Goal: Transaction & Acquisition: Purchase product/service

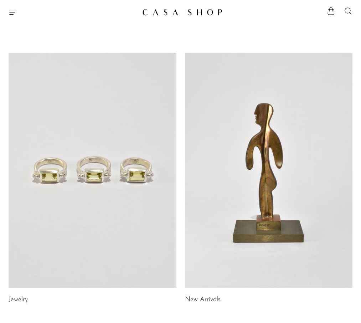
click at [12, 13] on icon "Menu" at bounding box center [13, 12] width 9 height 9
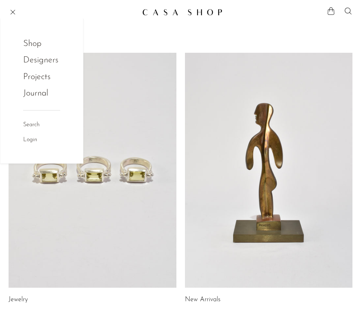
click at [34, 41] on link "Shop" at bounding box center [37, 44] width 28 height 14
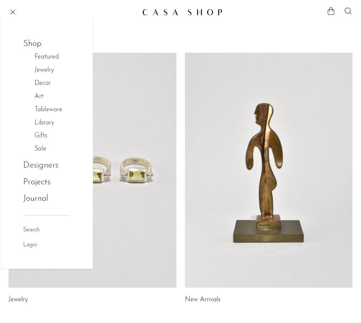
click at [46, 69] on link "Jewelry" at bounding box center [48, 70] width 27 height 10
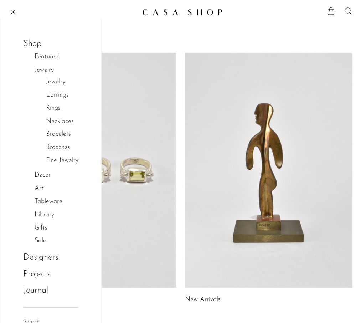
click at [56, 94] on link "Earrings" at bounding box center [57, 95] width 23 height 10
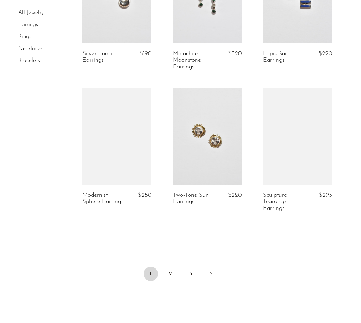
scroll to position [1490, 0]
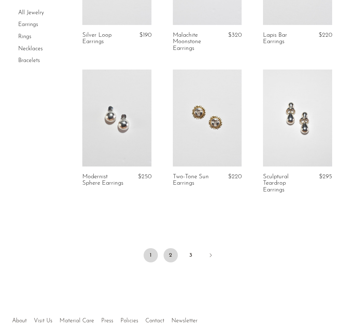
click at [171, 252] on link "2" at bounding box center [171, 255] width 14 height 14
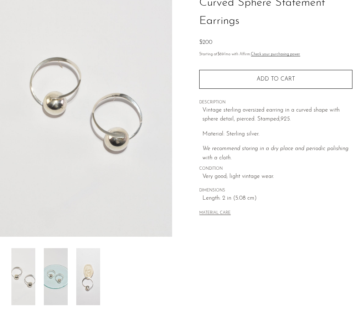
scroll to position [65, 0]
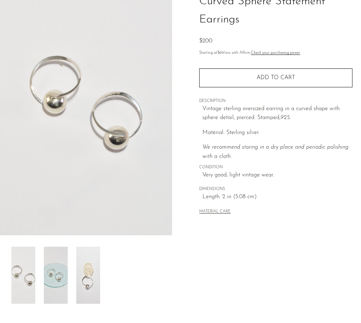
click at [88, 275] on img at bounding box center [88, 275] width 24 height 57
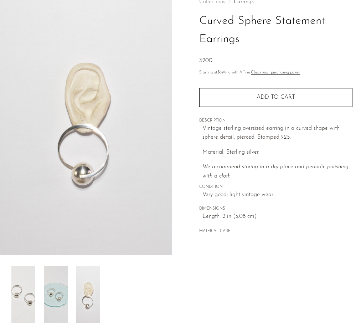
scroll to position [48, 0]
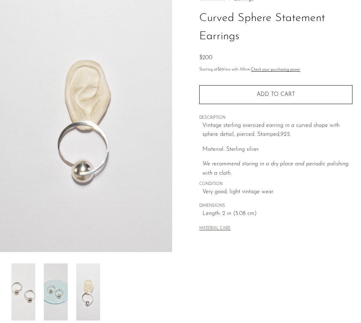
click at [28, 292] on img at bounding box center [23, 291] width 24 height 57
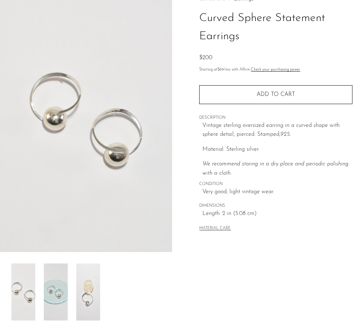
click at [59, 289] on img at bounding box center [56, 291] width 24 height 57
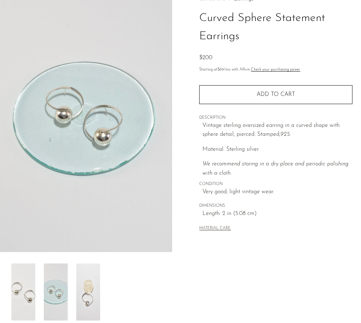
click at [84, 292] on img at bounding box center [88, 291] width 24 height 57
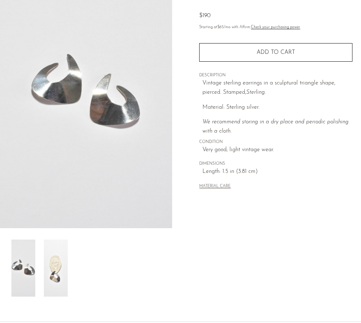
scroll to position [78, 0]
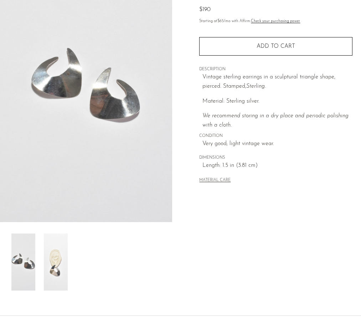
click at [58, 277] on img at bounding box center [56, 261] width 24 height 57
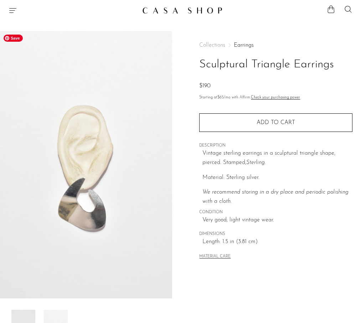
scroll to position [0, 0]
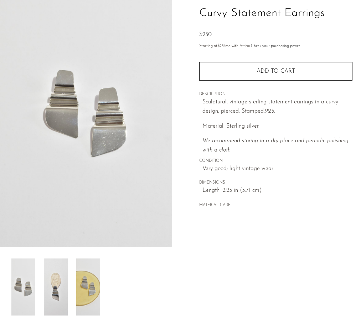
scroll to position [56, 0]
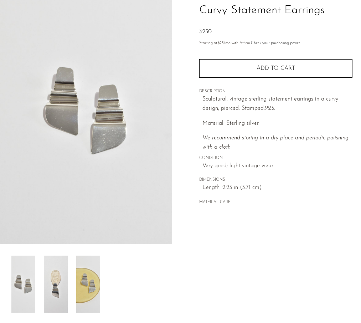
click at [59, 287] on img at bounding box center [56, 284] width 24 height 57
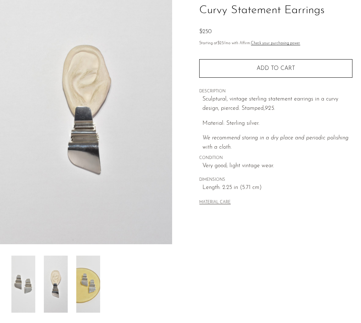
scroll to position [0, 0]
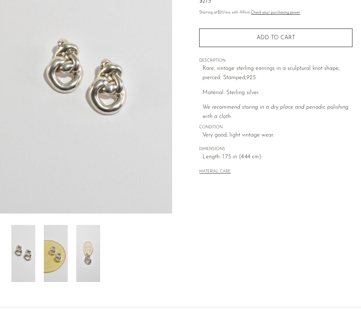
scroll to position [88, 0]
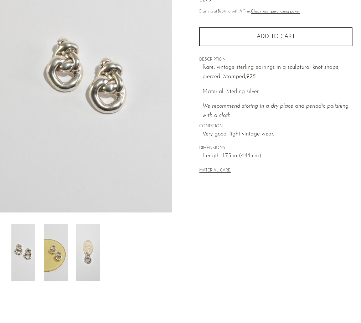
click at [84, 260] on img at bounding box center [88, 252] width 24 height 57
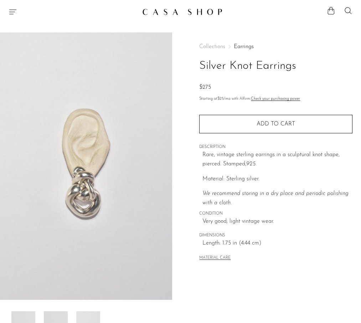
scroll to position [0, 0]
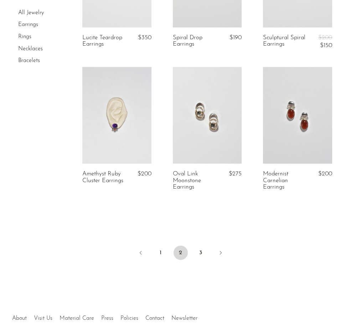
scroll to position [1494, 0]
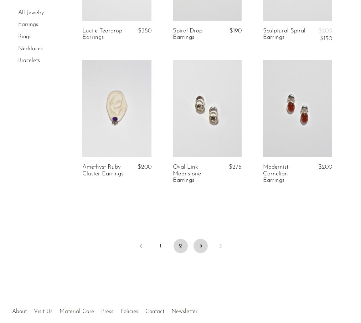
click at [201, 245] on link "3" at bounding box center [201, 246] width 14 height 14
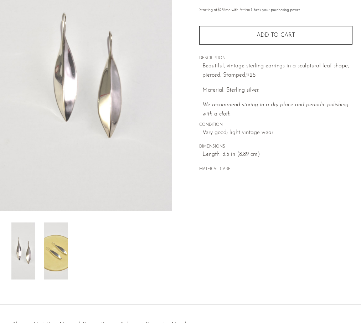
scroll to position [98, 0]
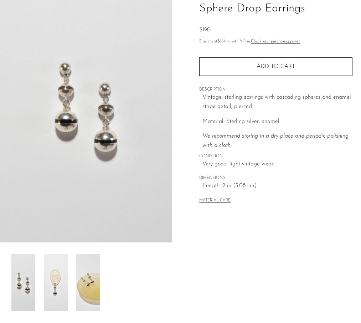
scroll to position [64, 0]
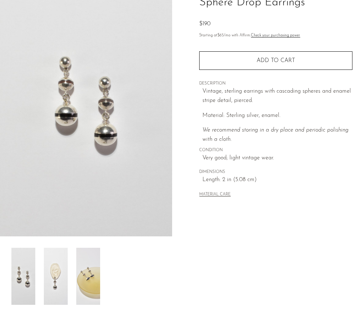
click at [65, 283] on img at bounding box center [56, 276] width 24 height 57
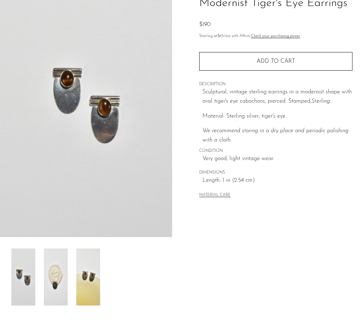
scroll to position [82, 0]
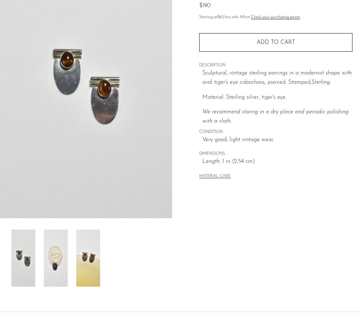
click at [56, 267] on img at bounding box center [56, 258] width 24 height 57
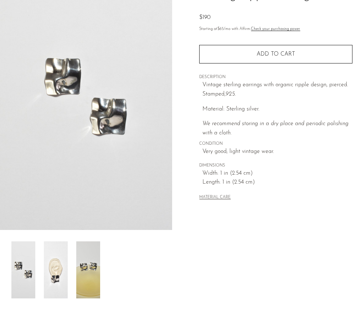
scroll to position [78, 0]
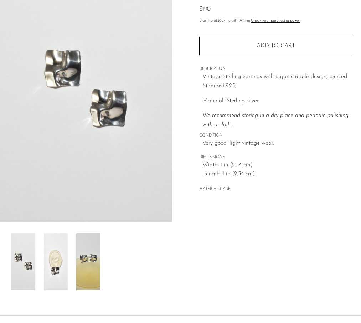
click at [59, 272] on img at bounding box center [56, 261] width 24 height 57
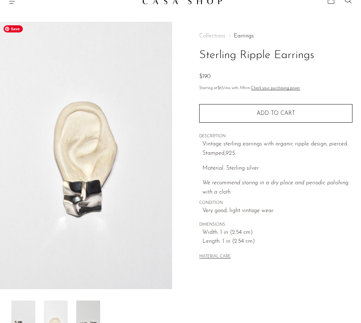
scroll to position [0, 0]
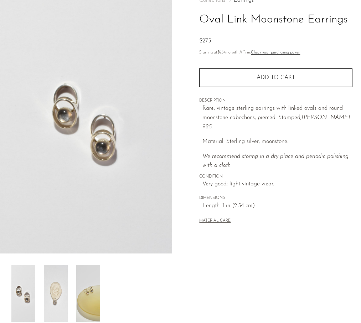
scroll to position [66, 0]
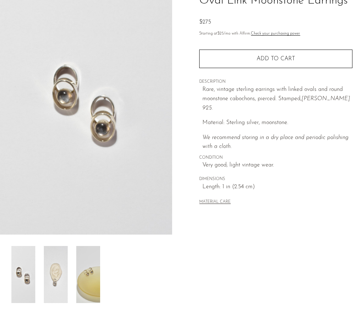
click at [48, 285] on img at bounding box center [56, 274] width 24 height 57
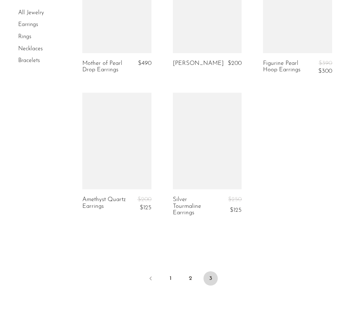
scroll to position [1055, 0]
